Goal: Transaction & Acquisition: Purchase product/service

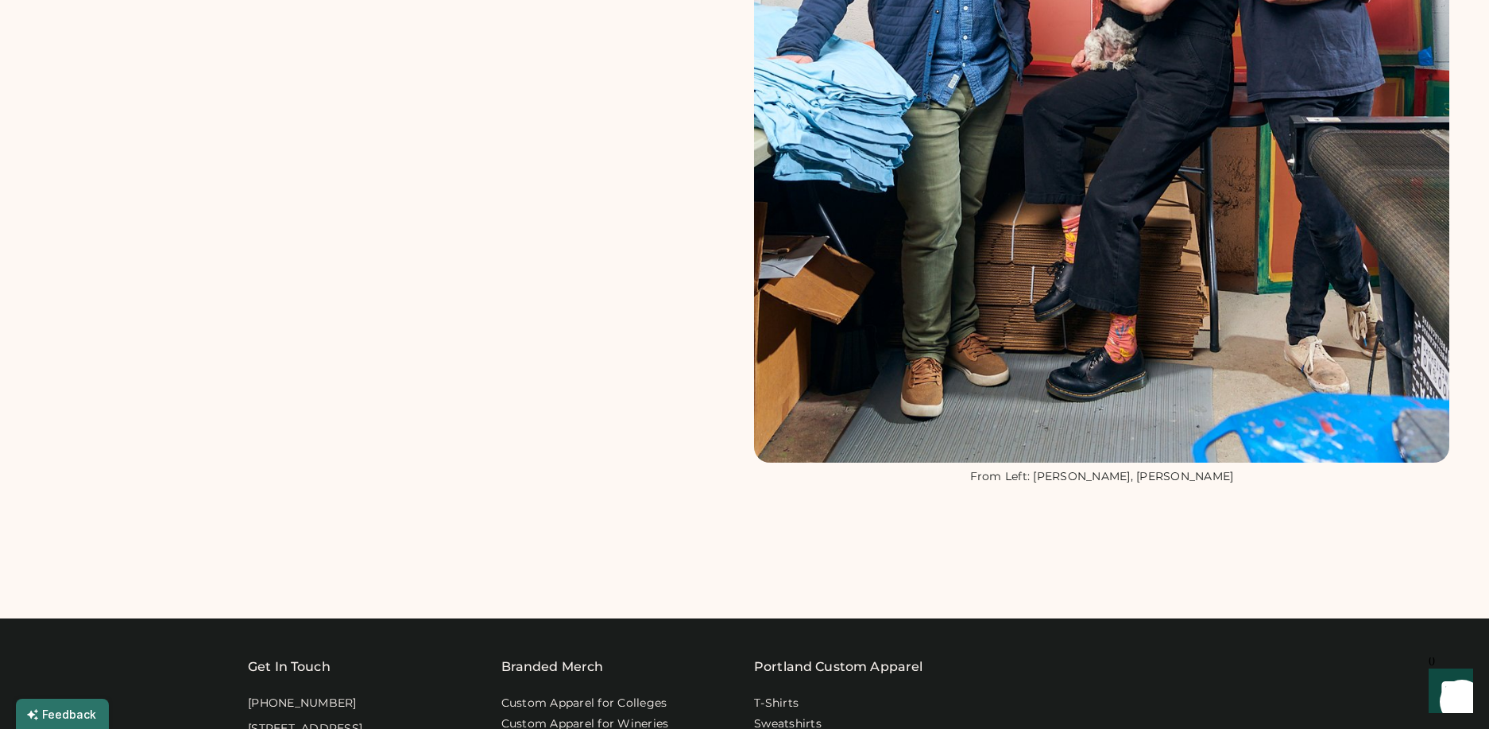
scroll to position [1349, 0]
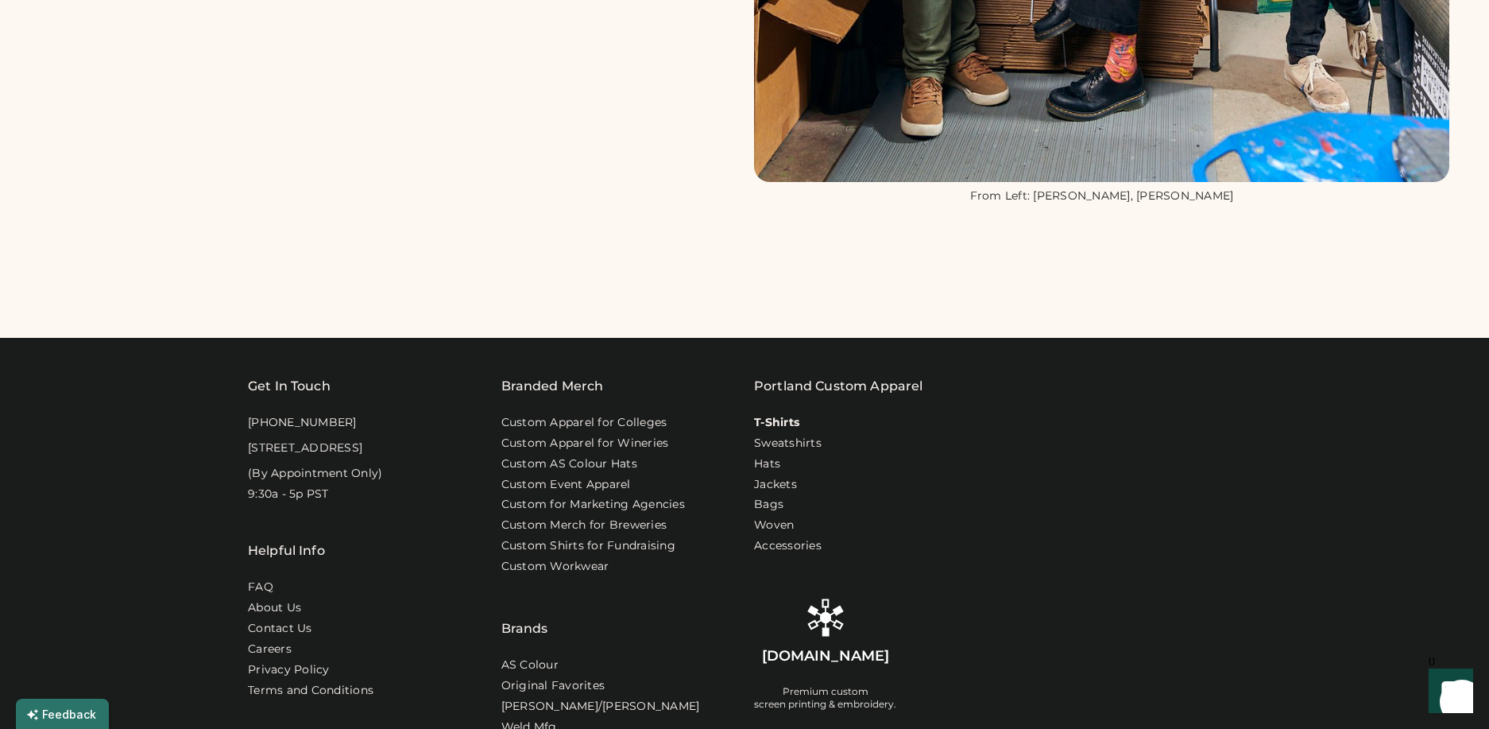
click at [795, 418] on link "T-Shirts" at bounding box center [776, 423] width 45 height 16
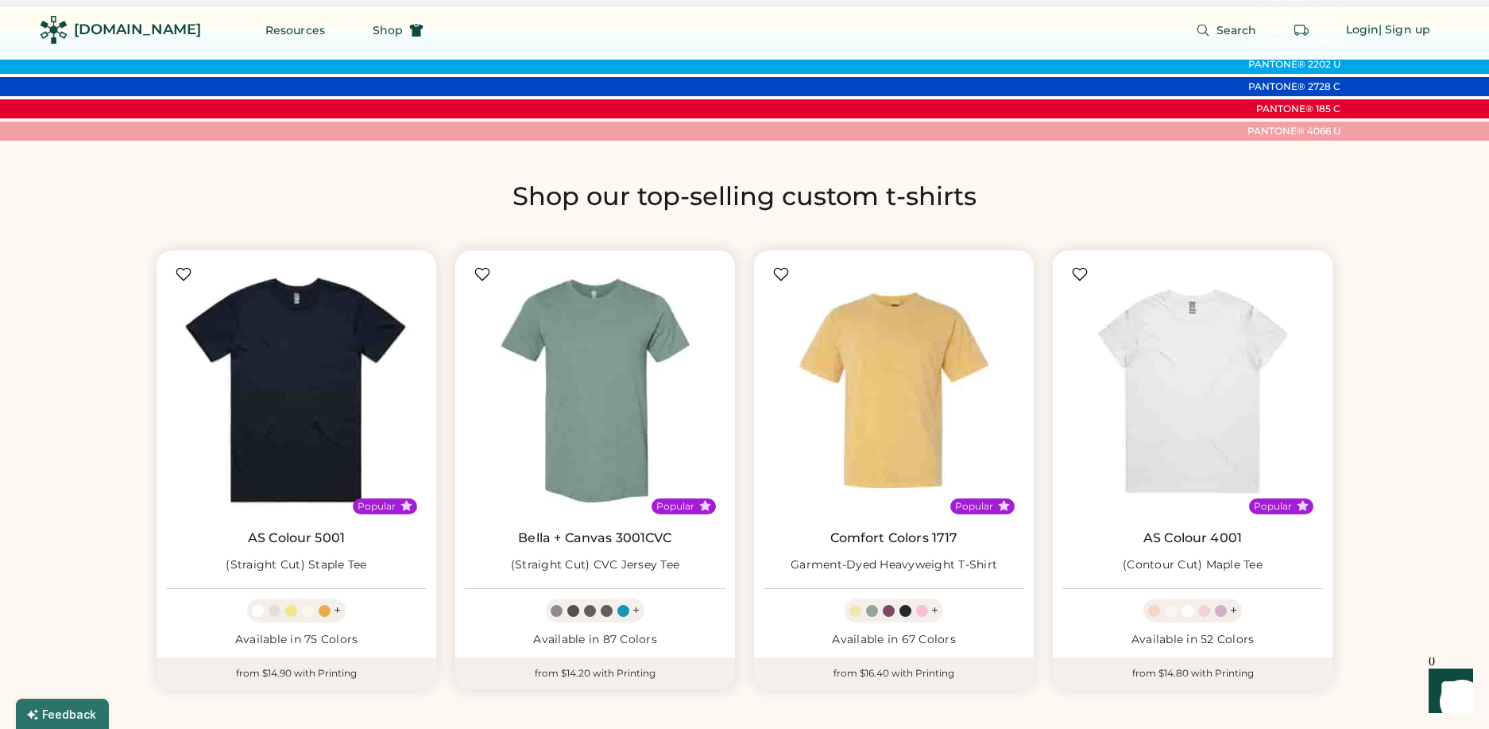
scroll to position [776, 0]
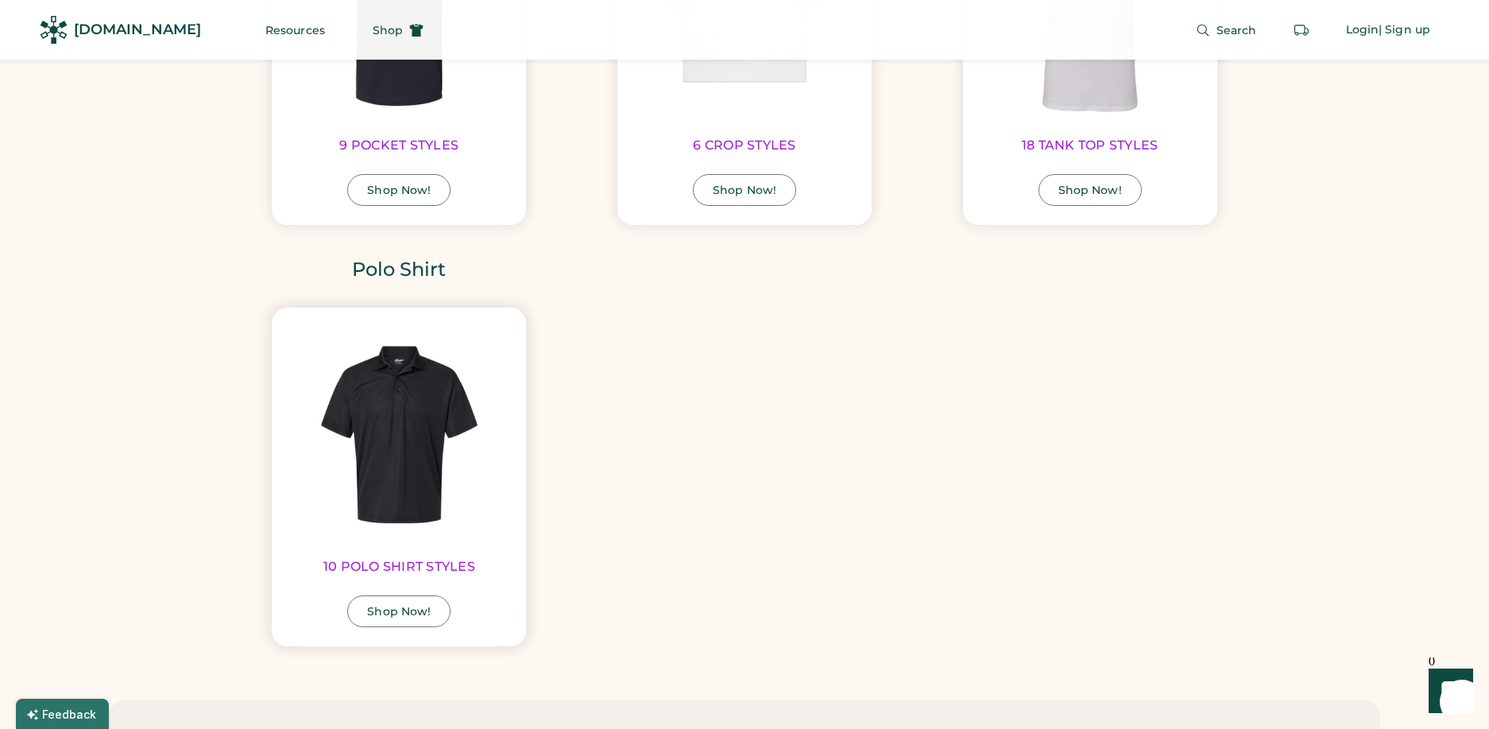
scroll to position [2702, 0]
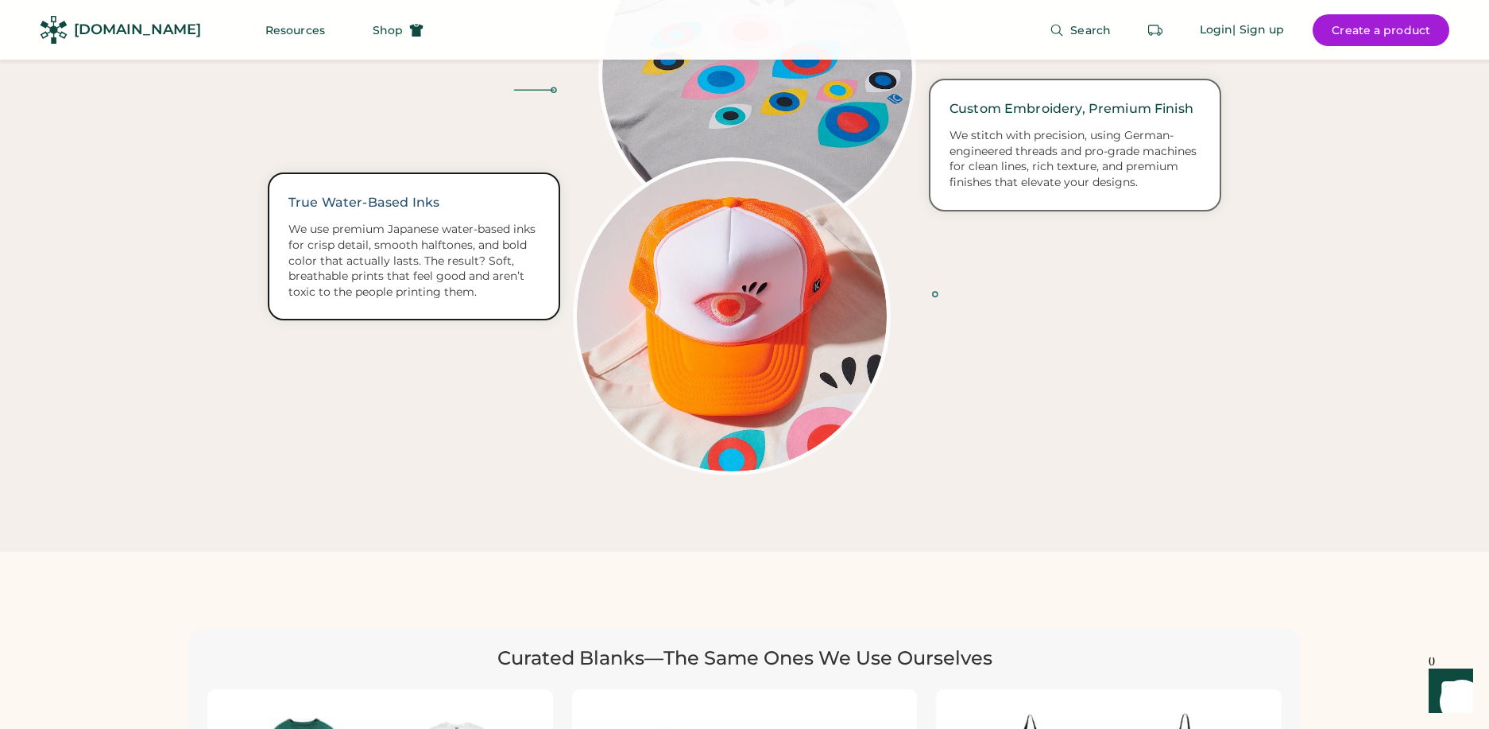
scroll to position [2774, 0]
